Goal: Task Accomplishment & Management: Manage account settings

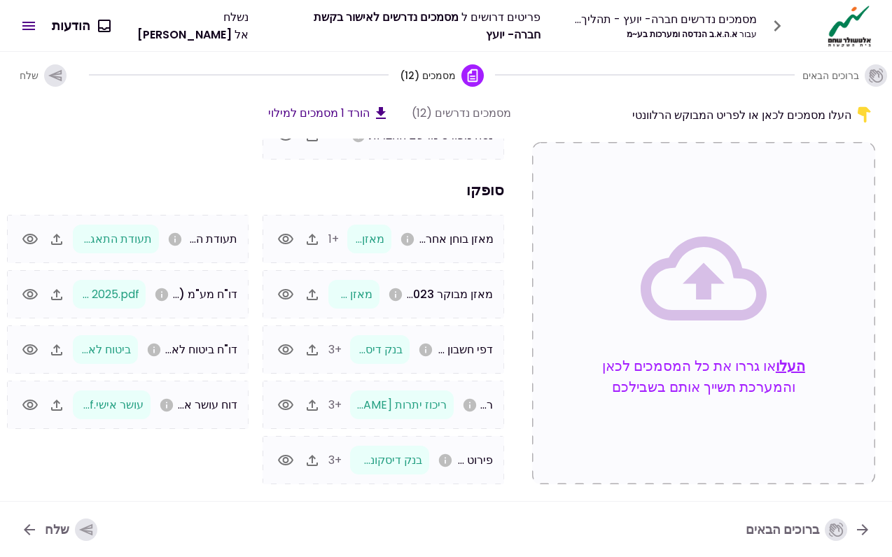
scroll to position [119, 0]
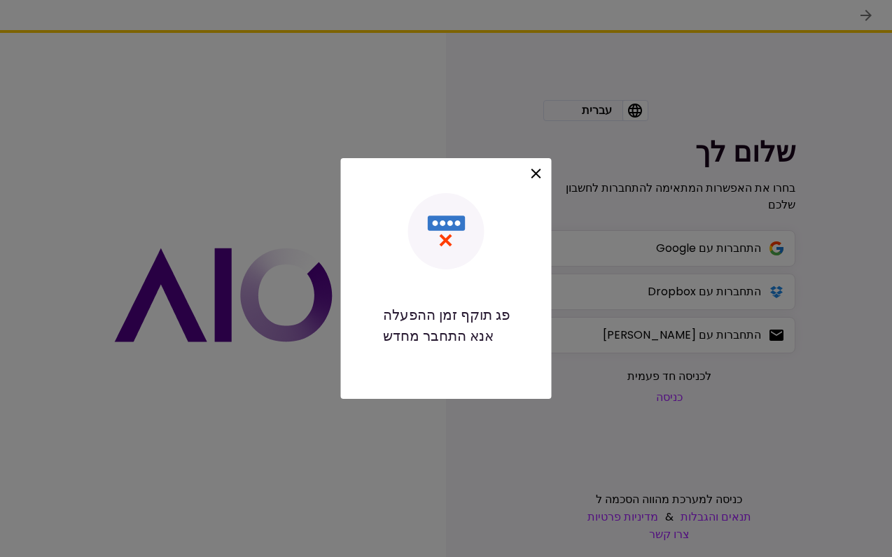
click at [536, 178] on icon at bounding box center [536, 173] width 17 height 17
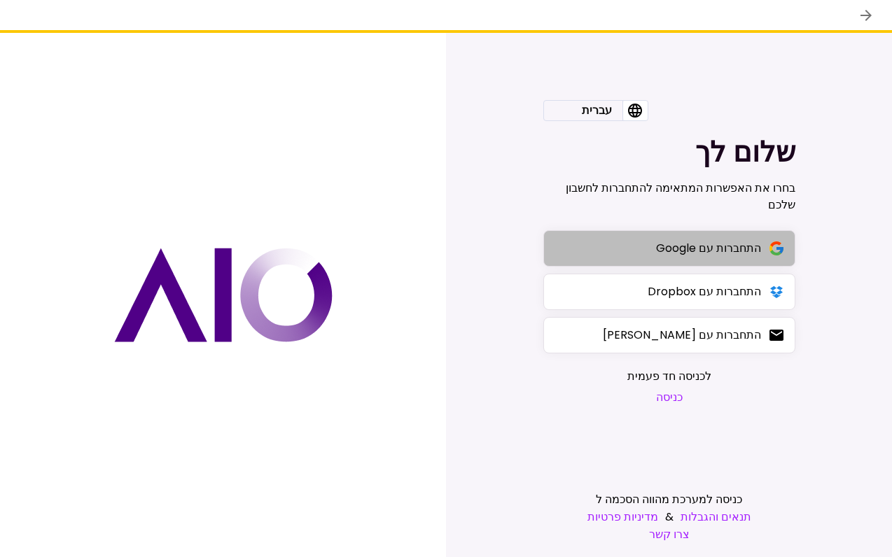
click at [719, 232] on button "התחברות עם Google" at bounding box center [669, 248] width 252 height 36
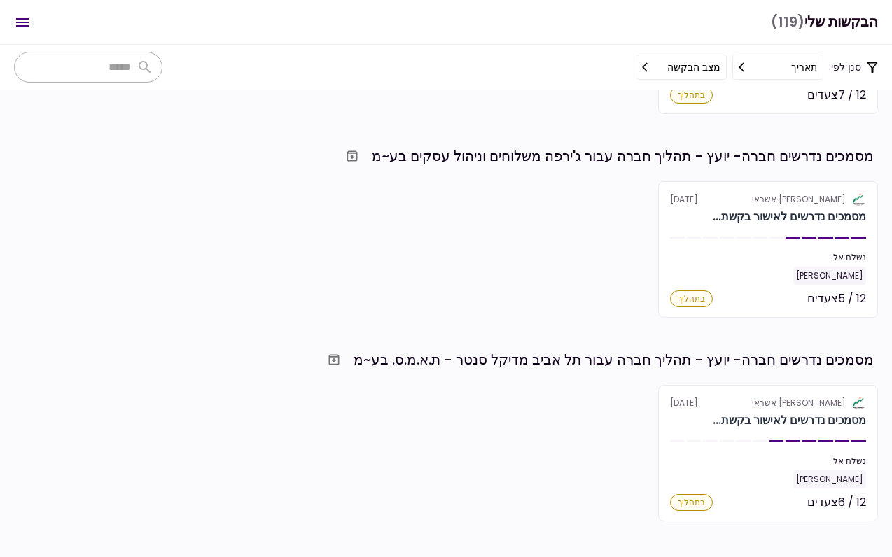
scroll to position [310, 0]
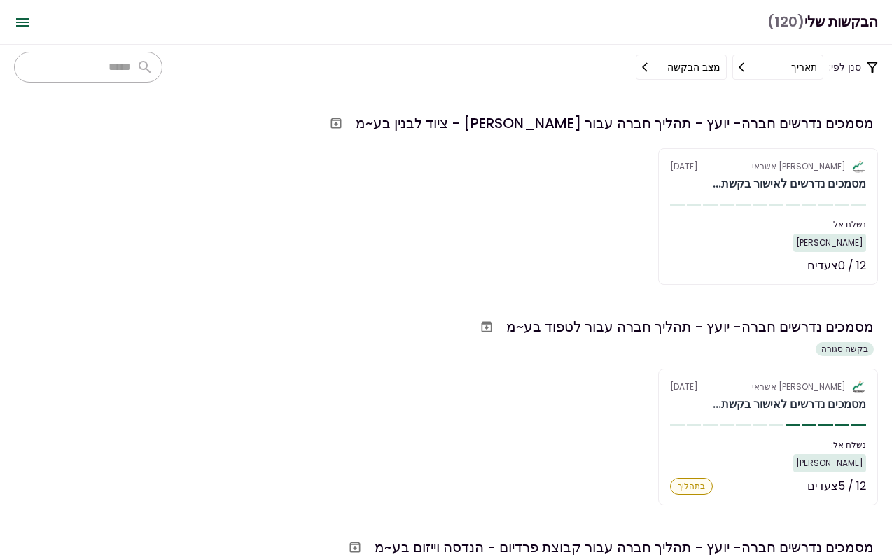
click at [527, 362] on div "מסמכים נדרשים חברה- יועץ - תהליך חברה עבור לטפוד בע~מ בקשה סגורה אלטשולר שחם אש…" at bounding box center [446, 409] width 864 height 191
click at [469, 125] on div "מסמכים נדרשים חברה- יועץ - תהליך חברה עבור [PERSON_NAME] - ציוד לבנין בע~מ" at bounding box center [614, 123] width 518 height 21
drag, startPoint x: 463, startPoint y: 125, endPoint x: 582, endPoint y: 120, distance: 119.8
click at [582, 120] on div "מסמכים נדרשים חברה- יועץ - תהליך חברה עבור [PERSON_NAME] - ציוד לבנין בע~מ" at bounding box center [614, 123] width 518 height 21
copy div "סבן יעקב - ציוד לבנין"
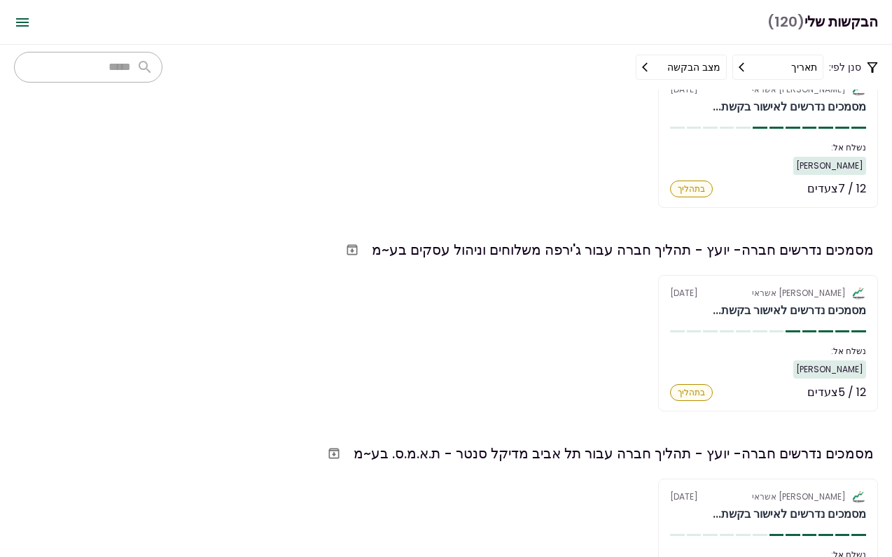
scroll to position [912, 0]
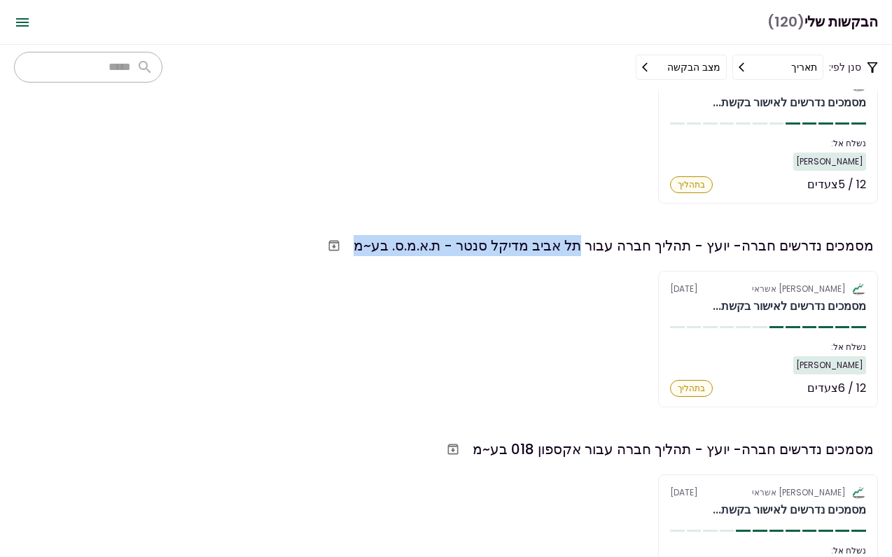
drag, startPoint x: 355, startPoint y: 249, endPoint x: 582, endPoint y: 245, distance: 226.8
click at [582, 245] on div "מסמכים נדרשים חברה- יועץ - תהליך חברה עבור תל אביב מדיקל סנטר - ת.א.מ.ס. בע~מ" at bounding box center [613, 245] width 520 height 21
copy div "תל אביב מדיקל סנטר - ת.א.מ.ס. בע~מ"
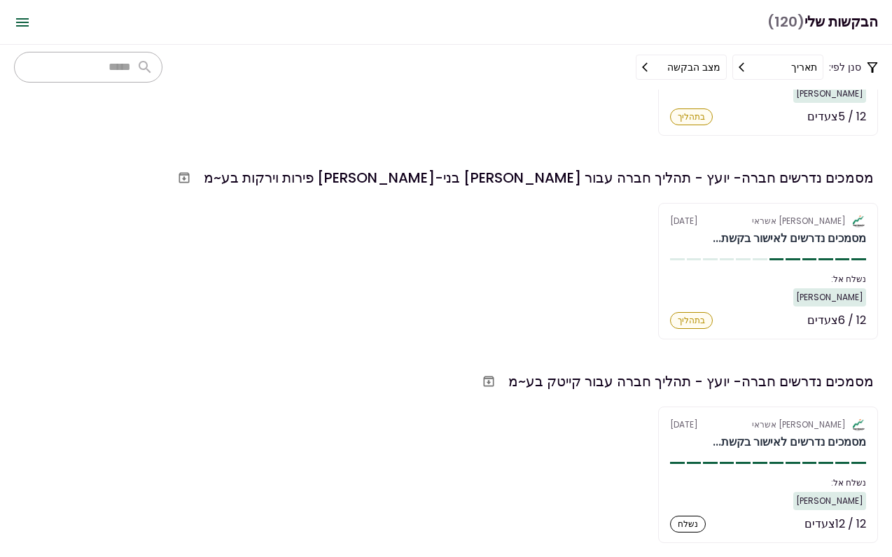
scroll to position [2004, 0]
